Goal: Find specific page/section: Find specific page/section

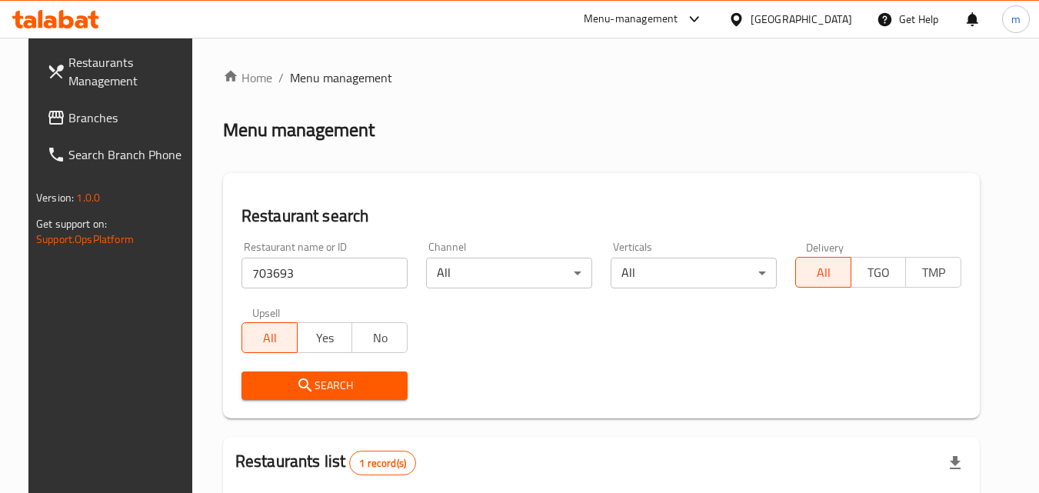
scroll to position [180, 0]
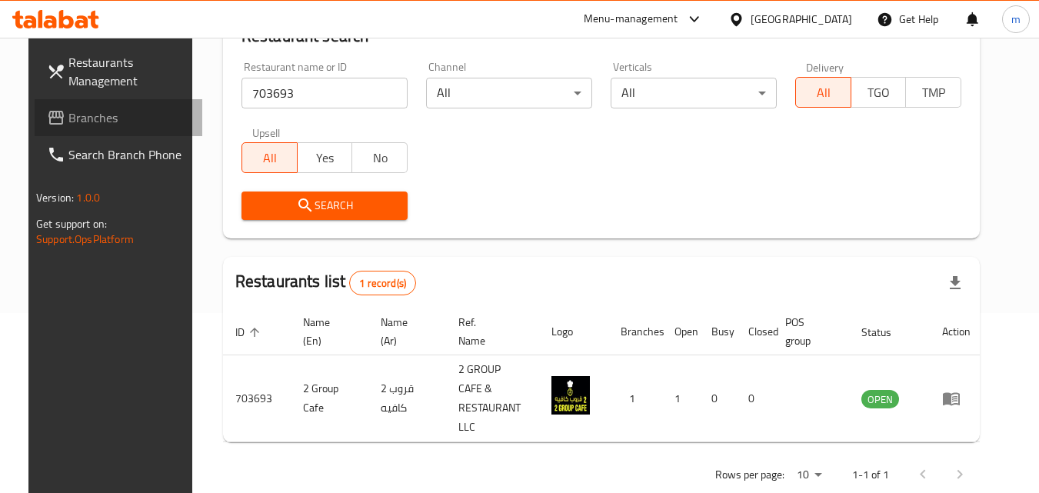
click at [76, 120] on span "Branches" at bounding box center [128, 117] width 121 height 18
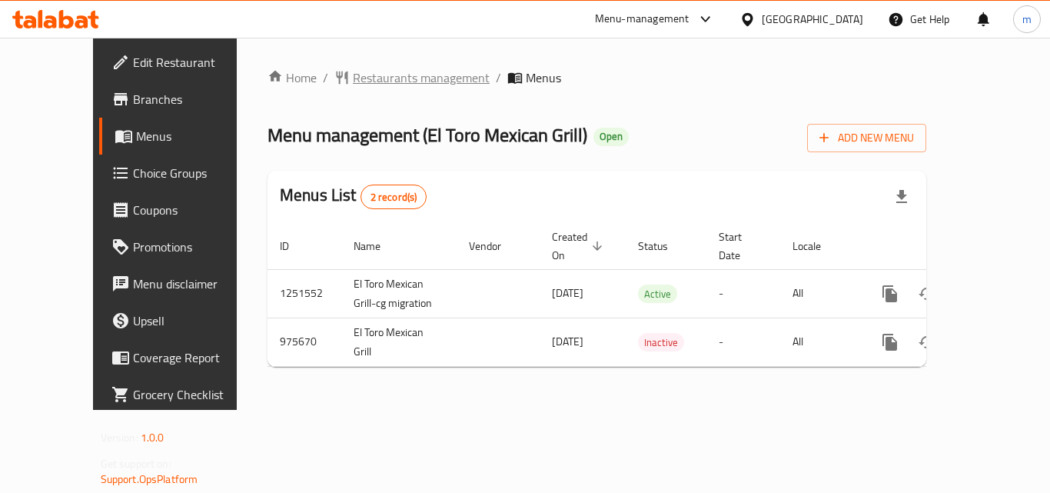
click at [353, 74] on span "Restaurants management" at bounding box center [421, 77] width 137 height 18
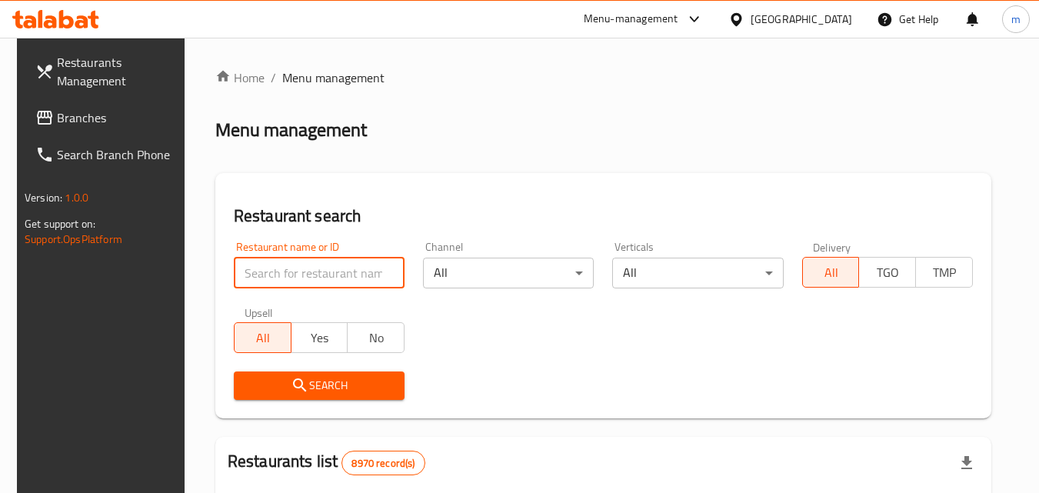
click at [297, 273] on input "search" at bounding box center [319, 273] width 171 height 31
paste input "660003"
type input "660003"
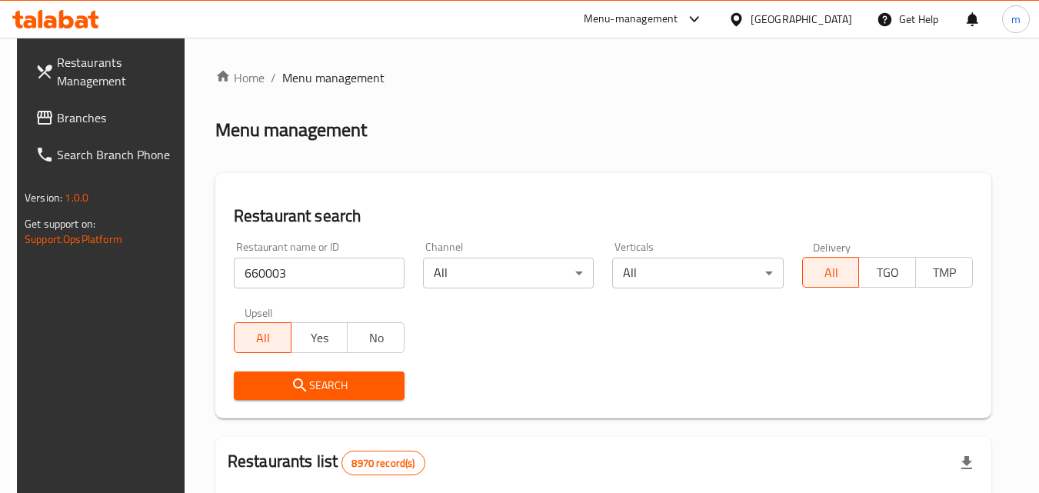
click at [300, 384] on icon "submit" at bounding box center [300, 385] width 18 height 18
